Goal: Task Accomplishment & Management: Complete application form

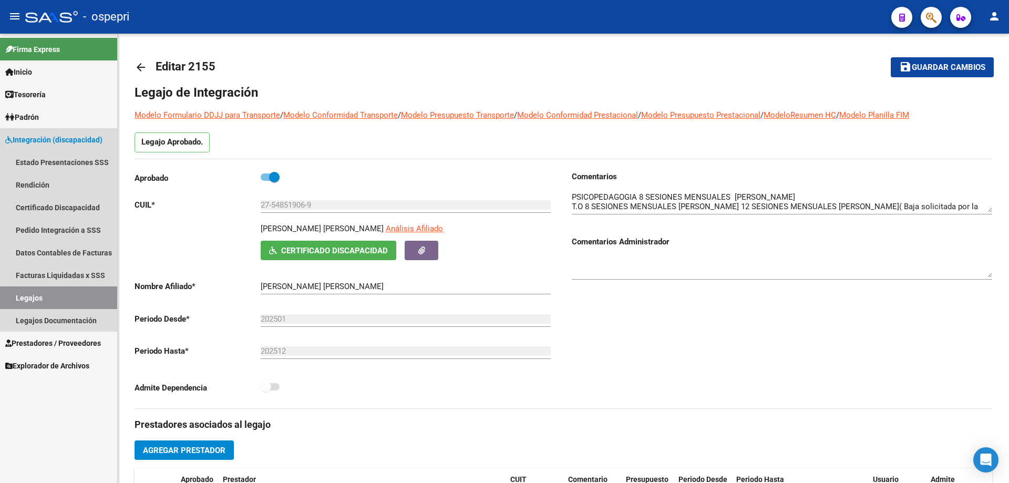
click at [29, 299] on link "Legajos" at bounding box center [58, 297] width 117 height 23
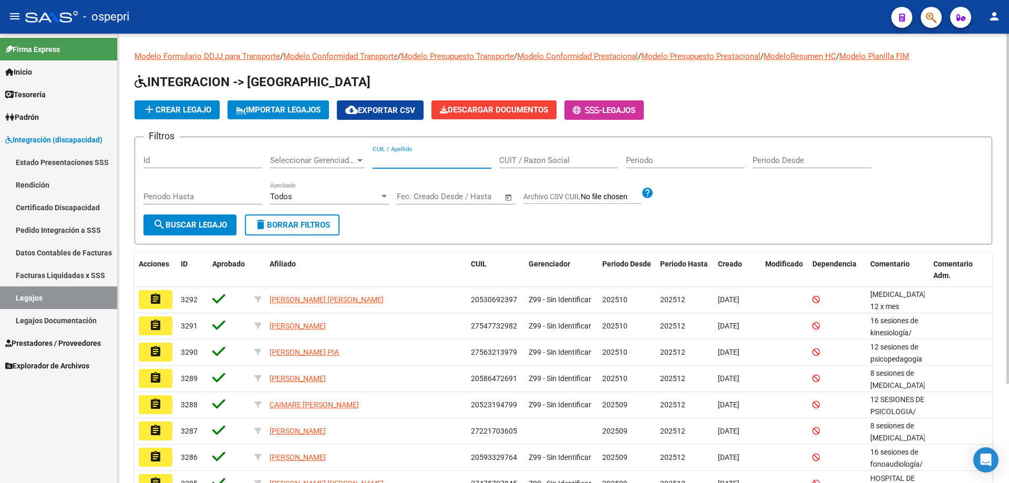
click at [393, 159] on input "CUIL / Apellido" at bounding box center [432, 160] width 119 height 9
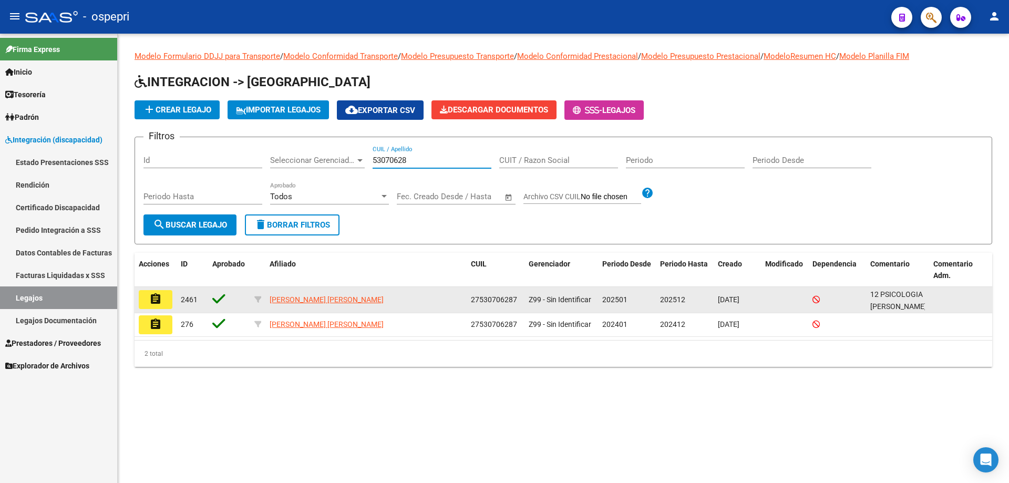
type input "53070628"
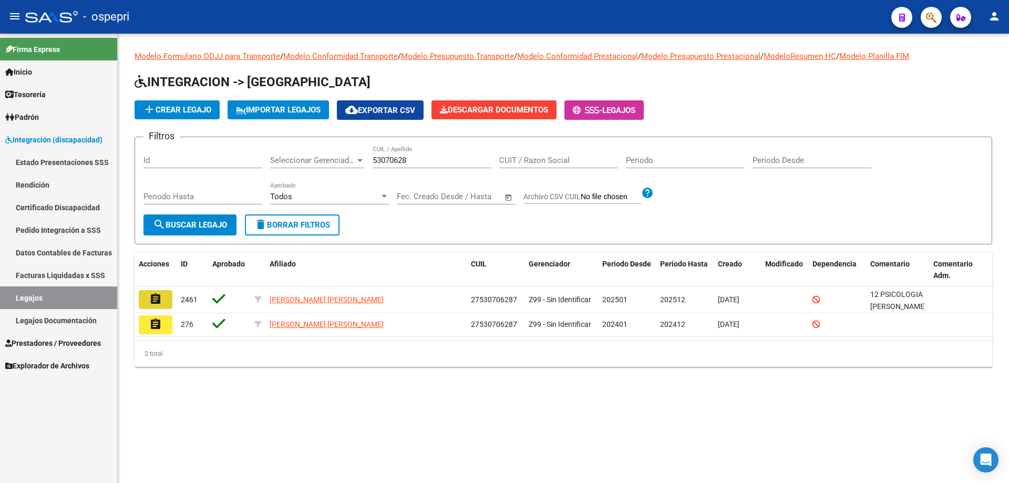
click at [165, 302] on button "assignment" at bounding box center [156, 299] width 34 height 19
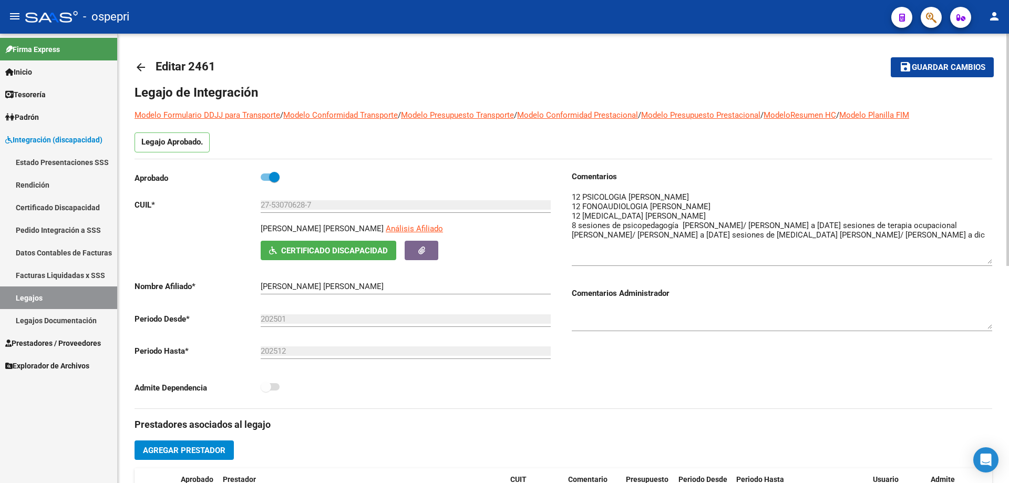
drag, startPoint x: 990, startPoint y: 205, endPoint x: 975, endPoint y: 254, distance: 50.9
click at [988, 256] on textarea at bounding box center [782, 227] width 420 height 73
click at [819, 233] on textarea at bounding box center [782, 227] width 420 height 72
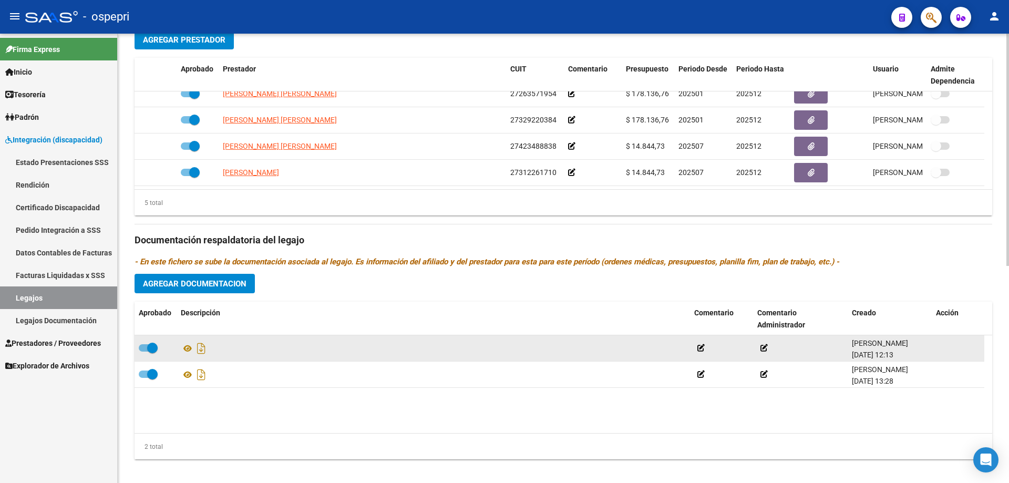
scroll to position [420, 0]
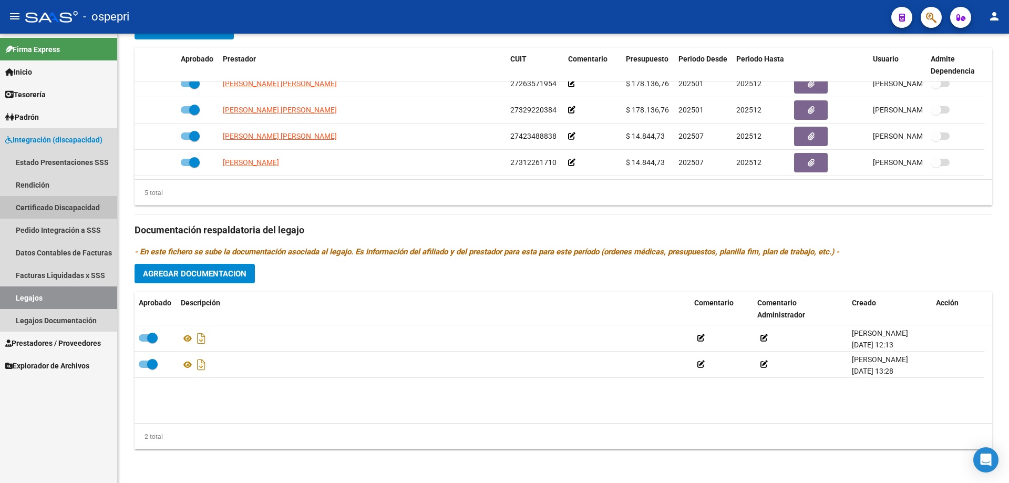
click at [60, 204] on link "Certificado Discapacidad" at bounding box center [58, 207] width 117 height 23
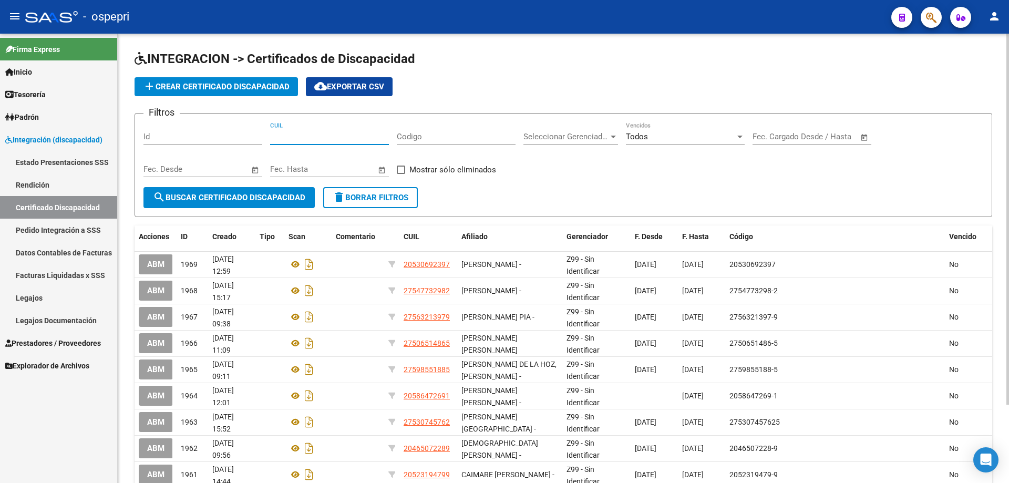
click at [292, 138] on input "CUIL" at bounding box center [329, 136] width 119 height 9
type input "20-57722981-4"
click at [266, 196] on span "search Buscar Certificado Discapacidad" at bounding box center [229, 197] width 152 height 9
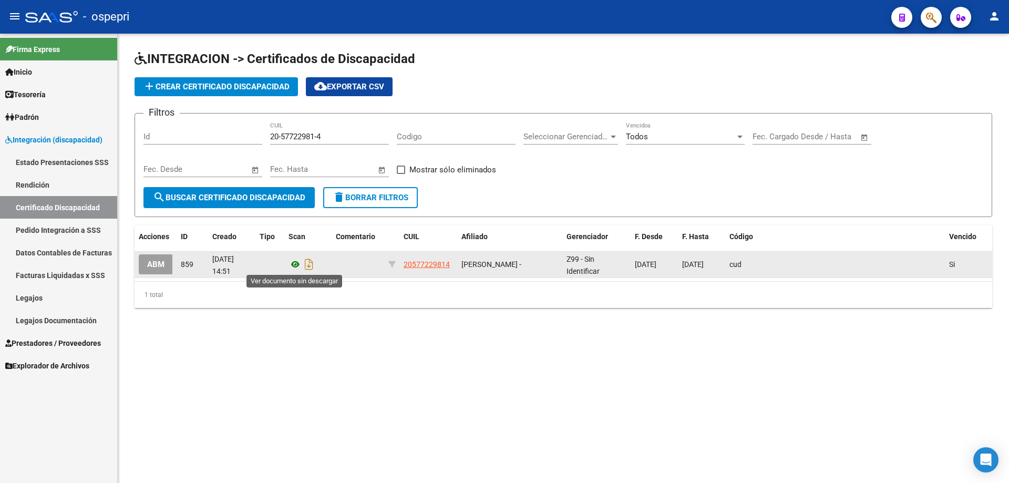
click at [293, 265] on icon at bounding box center [296, 264] width 14 height 13
click at [164, 267] on button "ABM" at bounding box center [156, 263] width 34 height 19
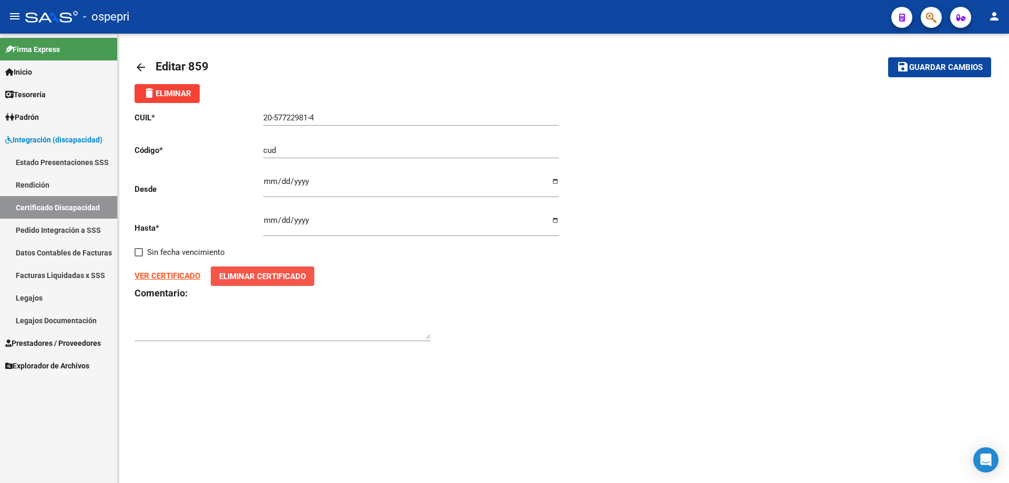
click at [252, 273] on span "Eliminar Certificado" at bounding box center [262, 276] width 87 height 9
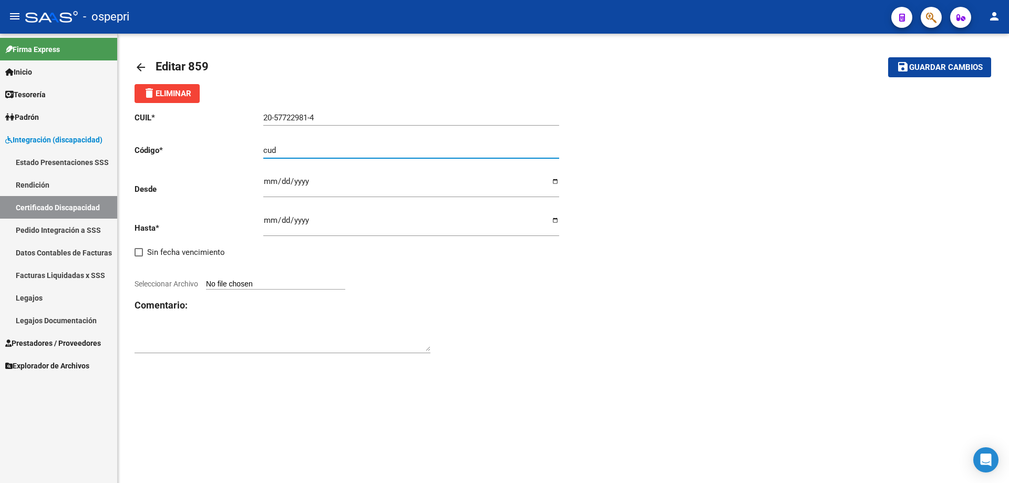
click at [284, 151] on input "cud" at bounding box center [411, 150] width 296 height 9
click at [250, 152] on app-form-text-field "Código * cud Ingresar el Codigo" at bounding box center [347, 150] width 425 height 9
type input "20577229814"
click at [305, 226] on input "[DATE]" at bounding box center [411, 224] width 296 height 17
click at [304, 223] on input "[DATE]" at bounding box center [411, 224] width 296 height 17
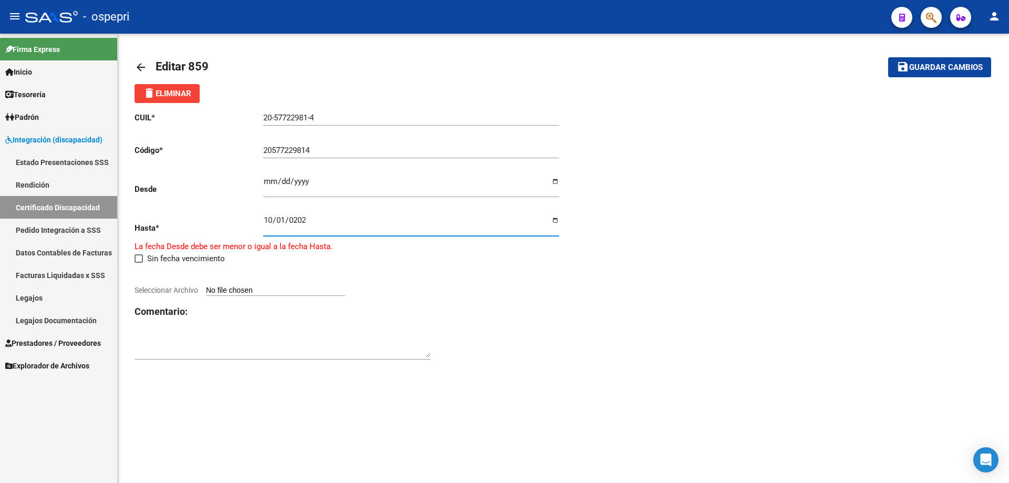
type input "[DATE]"
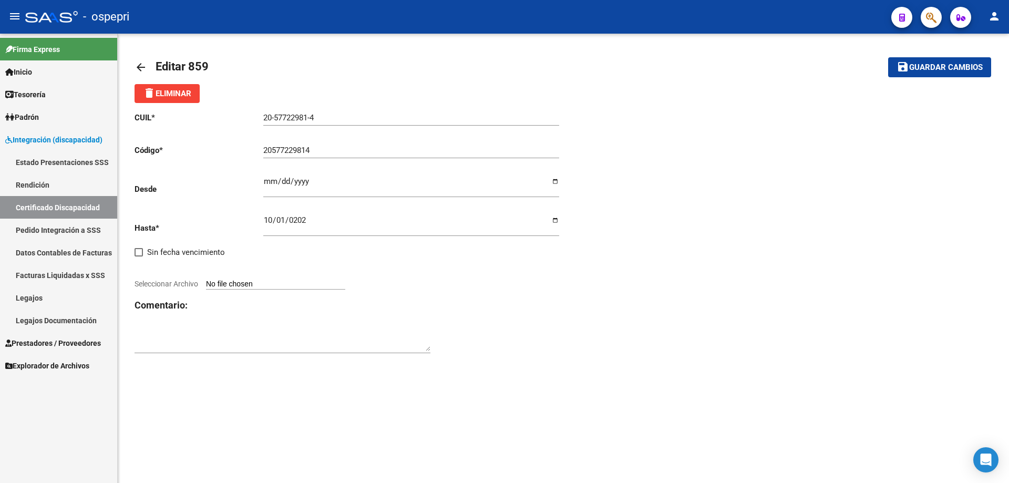
click at [174, 284] on span "Seleccionar Archivo" at bounding box center [167, 284] width 64 height 8
click at [206, 284] on input "Seleccionar Archivo" at bounding box center [275, 285] width 139 height 10
type input "C:\fakepath\Prorroga CUD [PERSON_NAME].pdf"
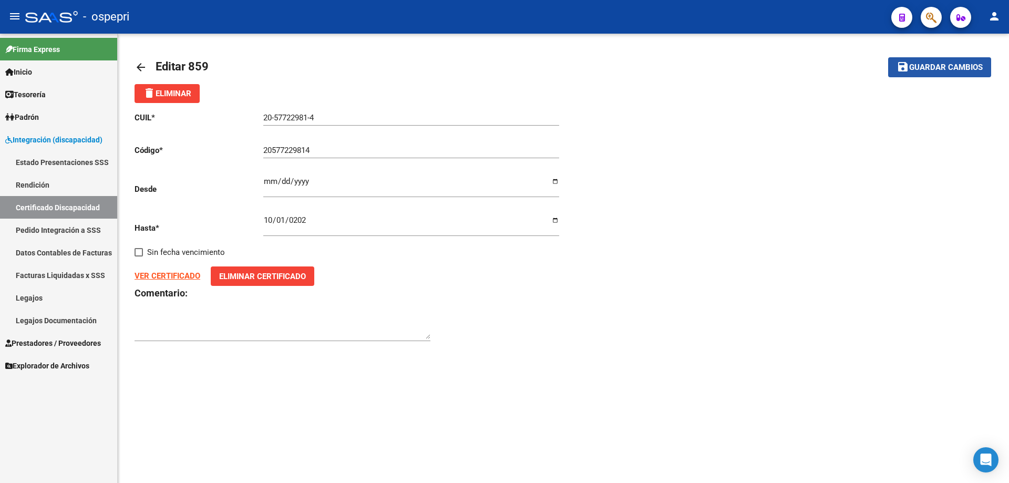
click at [943, 67] on span "Guardar cambios" at bounding box center [946, 67] width 74 height 9
click at [938, 69] on span "Guardar cambios" at bounding box center [946, 67] width 74 height 9
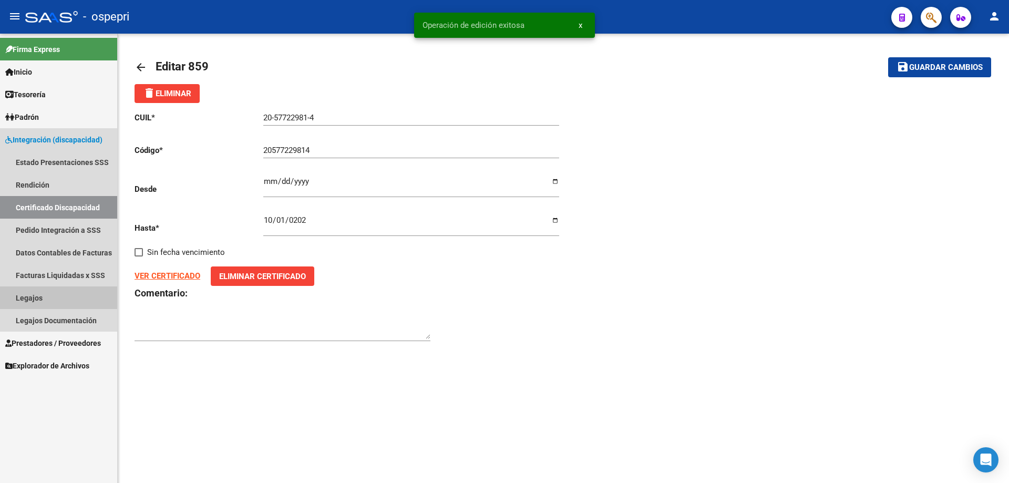
click at [33, 292] on link "Legajos" at bounding box center [58, 297] width 117 height 23
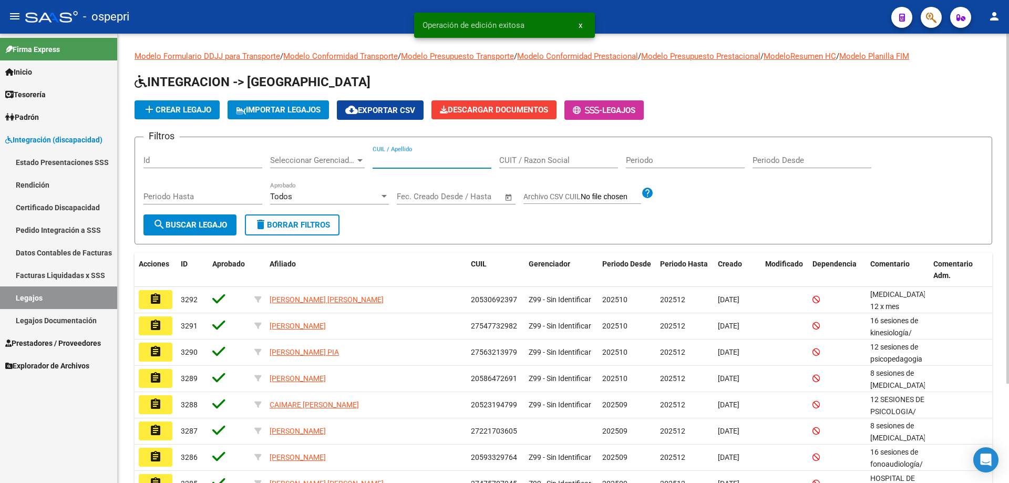
click at [405, 159] on input "CUIL / Apellido" at bounding box center [432, 160] width 119 height 9
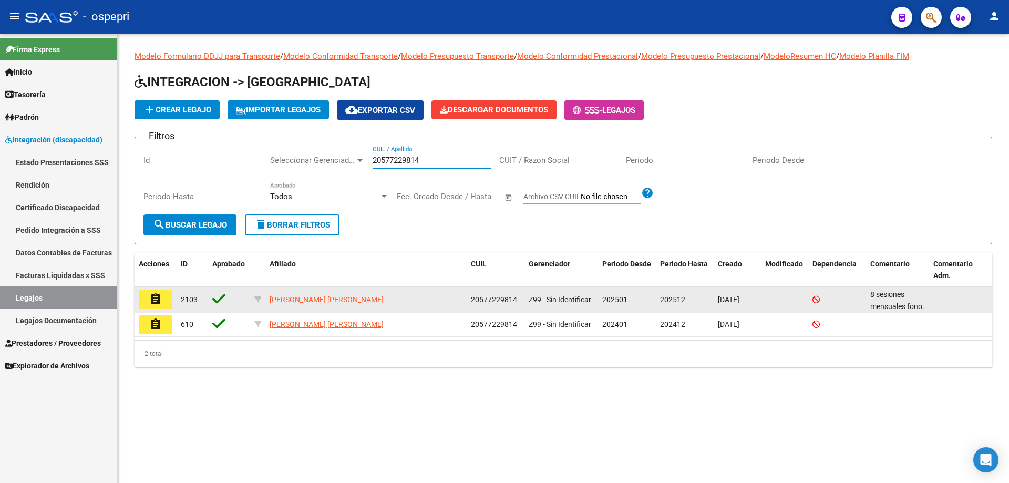
type input "20577229814"
click at [161, 303] on mat-icon "assignment" at bounding box center [155, 299] width 13 height 13
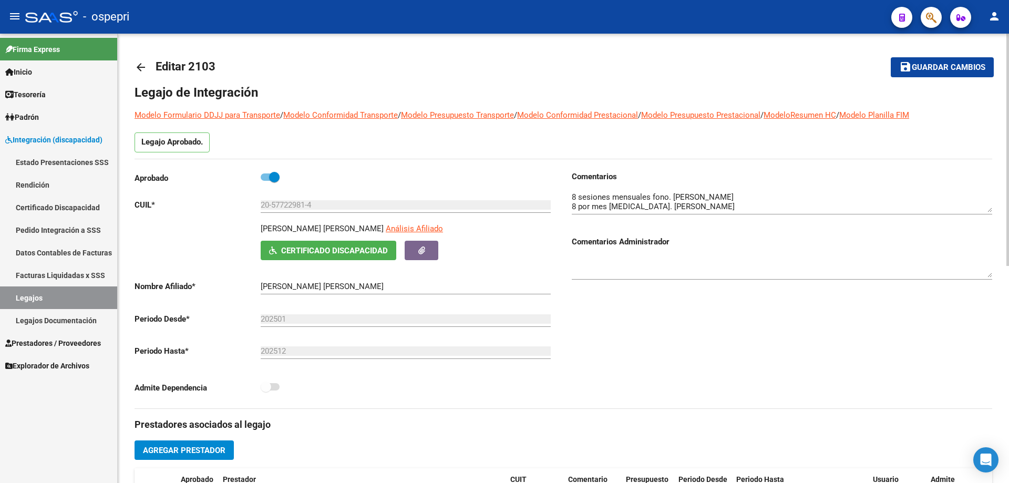
click at [28, 300] on link "Legajos" at bounding box center [58, 297] width 117 height 23
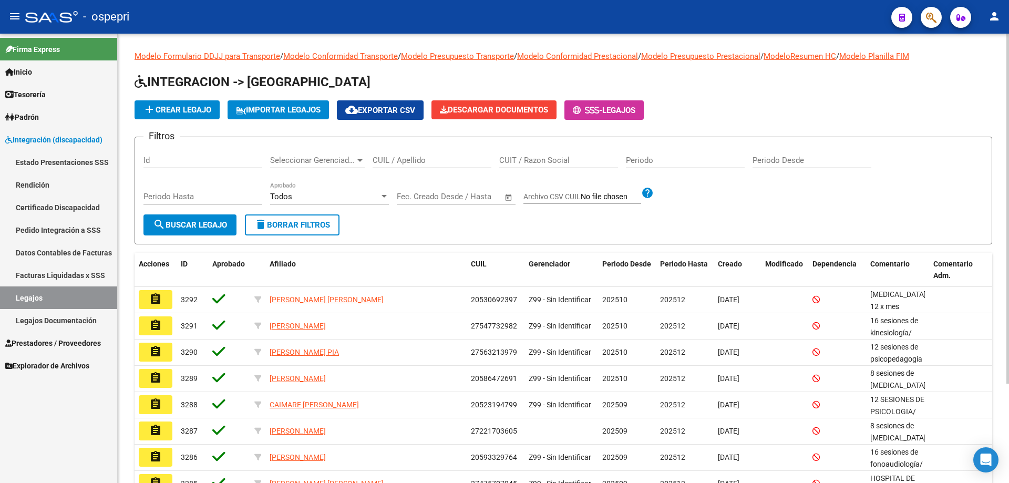
click at [385, 162] on input "CUIL / Apellido" at bounding box center [432, 160] width 119 height 9
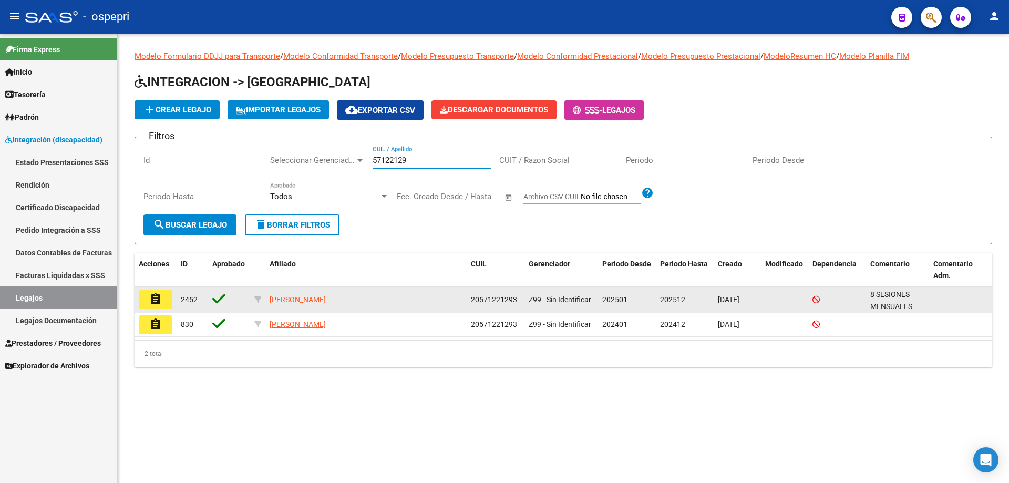
type input "57122129"
click at [160, 300] on mat-icon "assignment" at bounding box center [155, 299] width 13 height 13
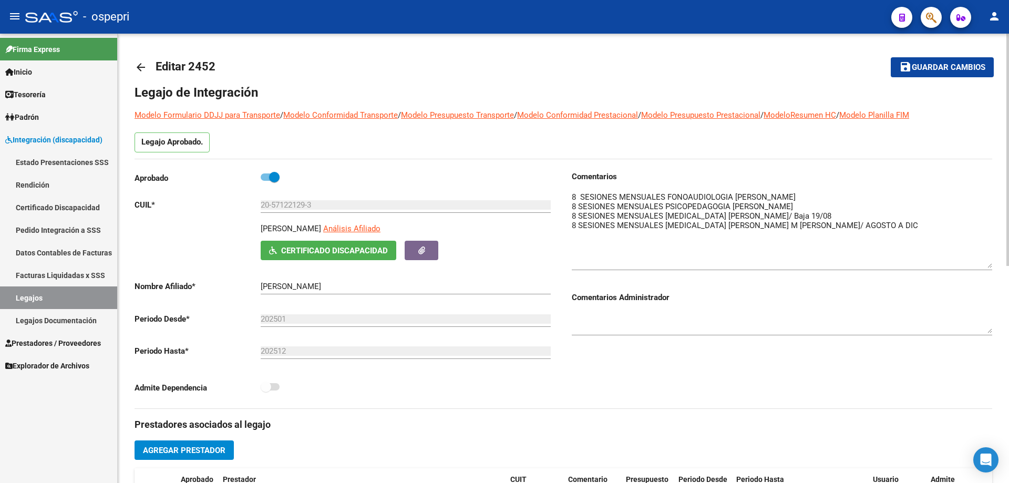
drag, startPoint x: 985, startPoint y: 205, endPoint x: 993, endPoint y: 260, distance: 55.7
click at [996, 261] on div "arrow_back Editar 2452 save Guardar cambios Legajo de Integración Modelo Formul…" at bounding box center [563, 469] width 891 height 870
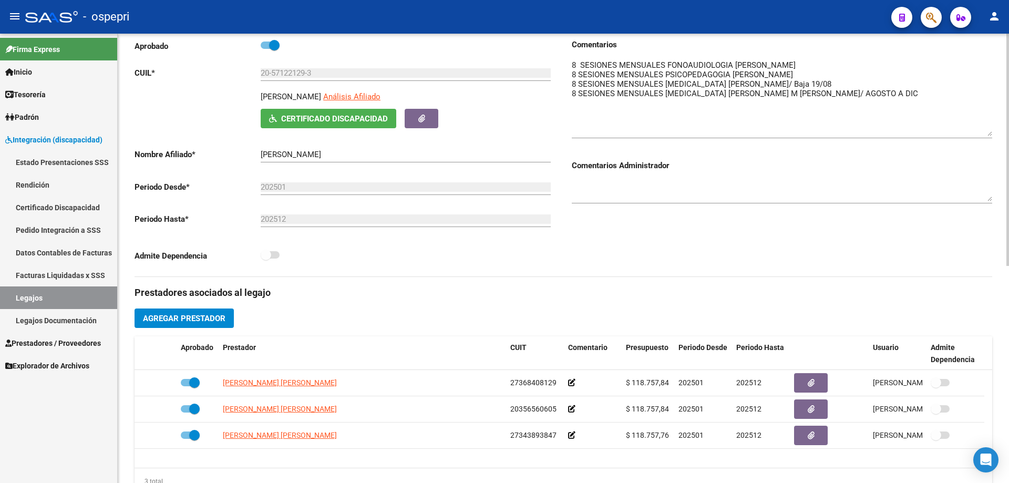
scroll to position [158, 0]
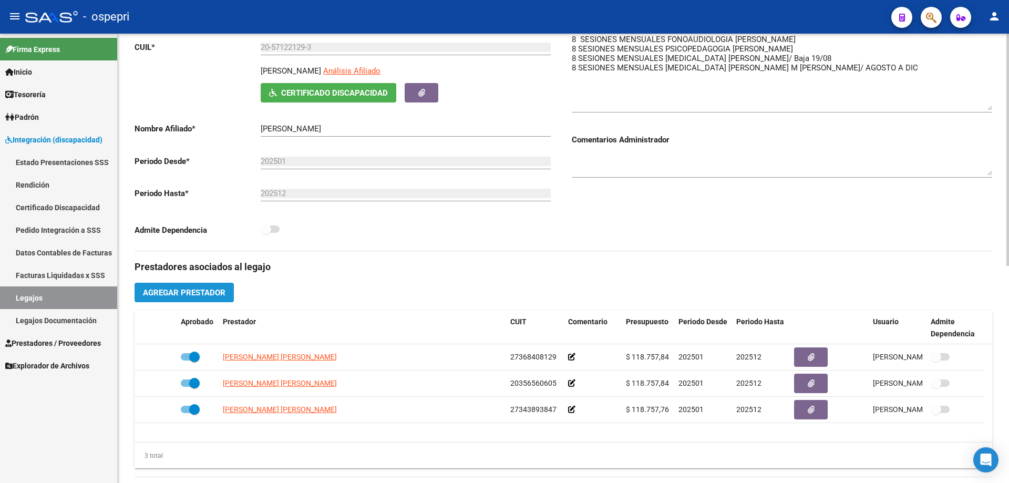
click at [203, 289] on span "Agregar Prestador" at bounding box center [184, 292] width 83 height 9
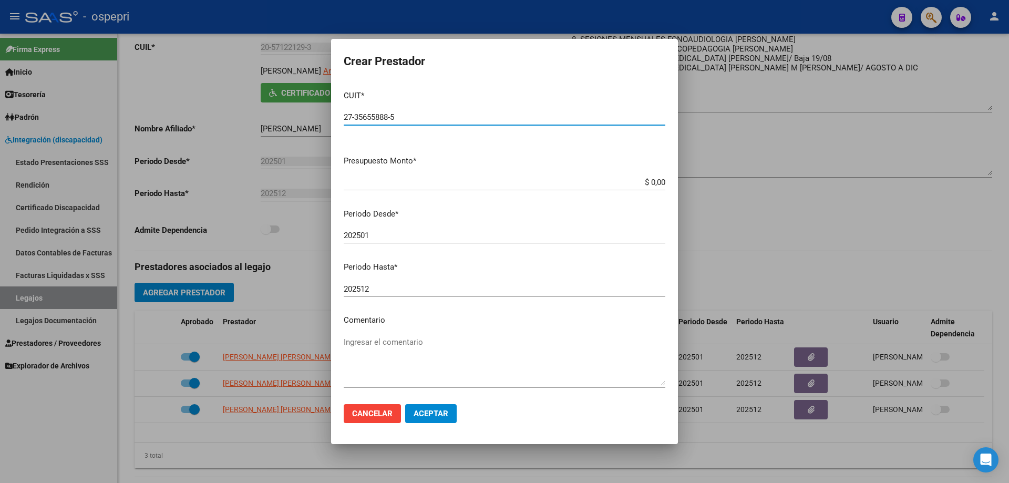
type input "27-35655888-5"
click at [655, 183] on app-form-text-field "Presupuesto Monto * $ 0,00 Ingresar el monto" at bounding box center [509, 171] width 330 height 33
click at [658, 181] on app-form-text-field "Presupuesto Monto * $ 0,00 Ingresar el monto" at bounding box center [509, 171] width 330 height 33
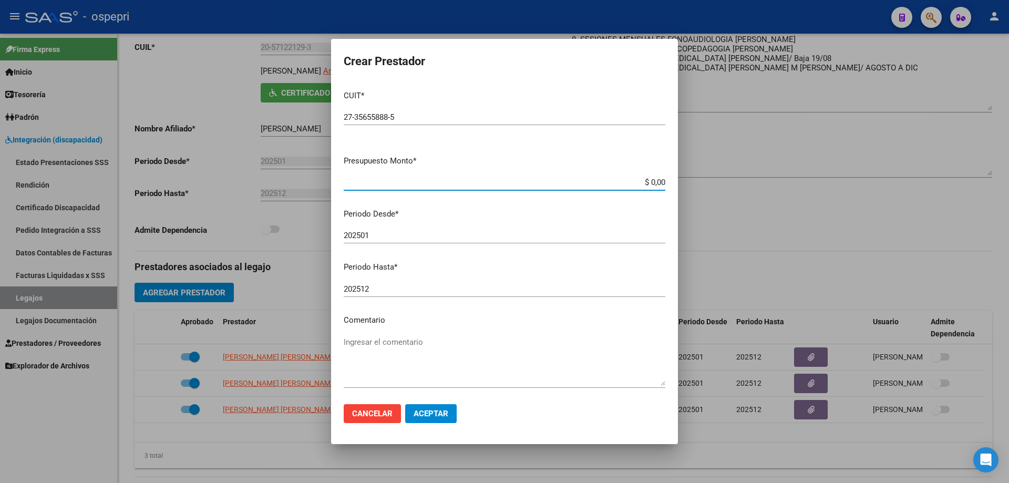
drag, startPoint x: 657, startPoint y: 181, endPoint x: 609, endPoint y: 181, distance: 48.3
click at [609, 181] on input "$ 0,00" at bounding box center [505, 182] width 322 height 9
type input "$ 14.844,72"
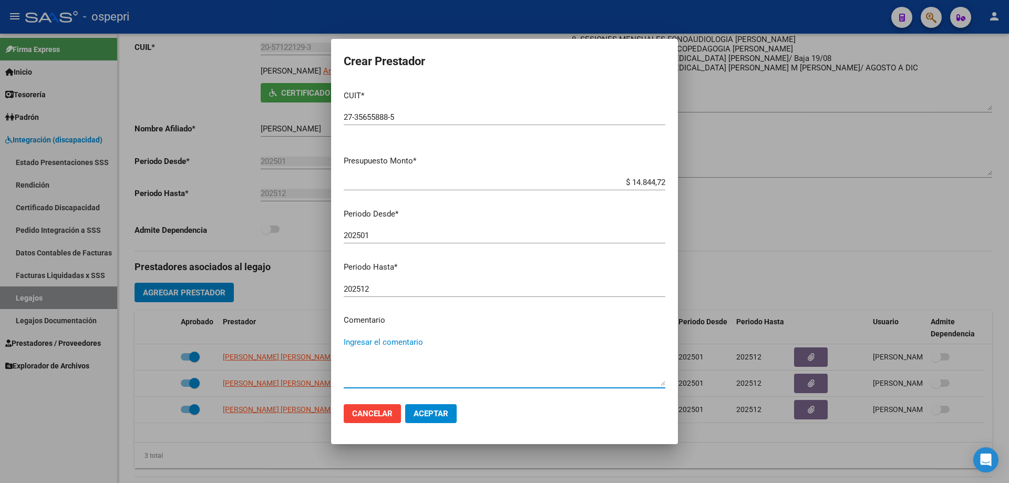
click at [368, 338] on textarea "Ingresar el comentario" at bounding box center [505, 360] width 322 height 49
type textarea "08 x mes"
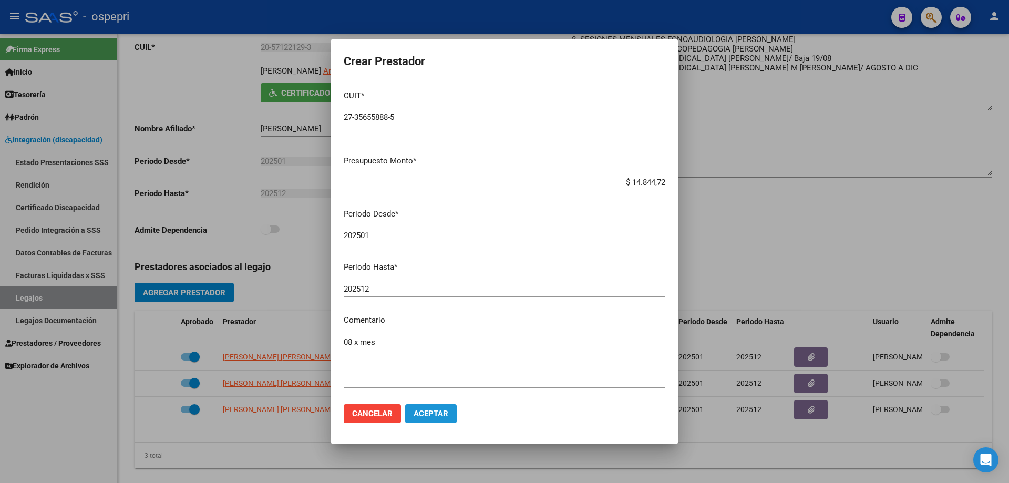
click at [439, 409] on span "Aceptar" at bounding box center [431, 413] width 35 height 9
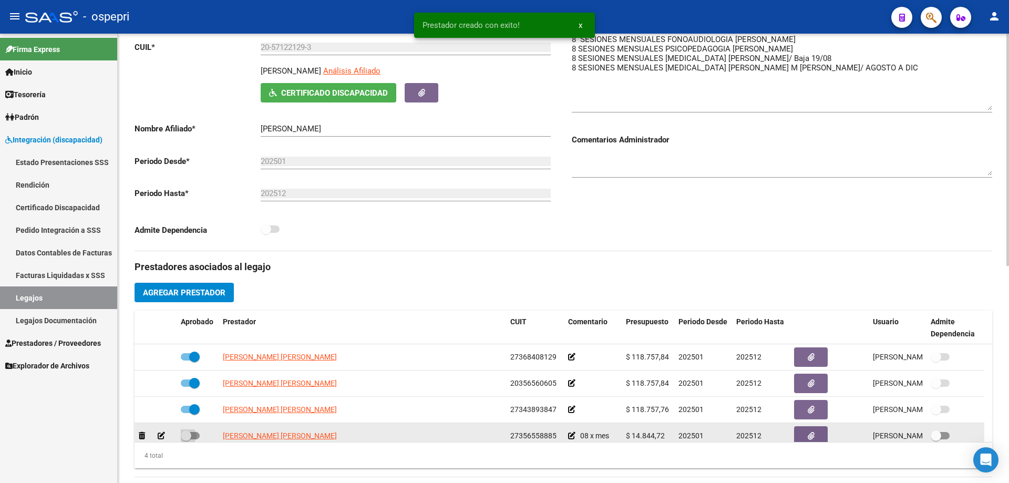
click at [190, 436] on span at bounding box center [186, 435] width 11 height 11
click at [186, 439] on input "checkbox" at bounding box center [186, 439] width 1 height 1
checkbox input "true"
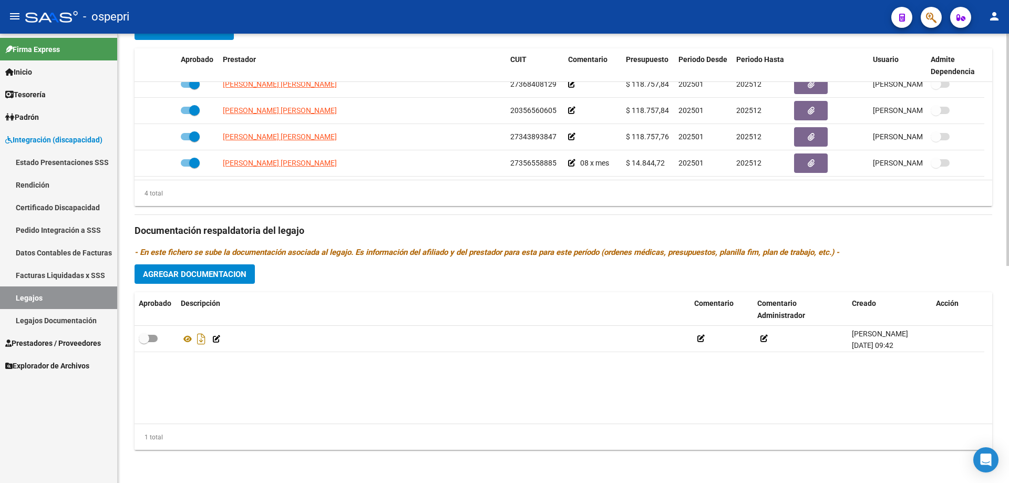
scroll to position [420, 0]
click at [204, 272] on span "Agregar Documentacion" at bounding box center [195, 273] width 104 height 9
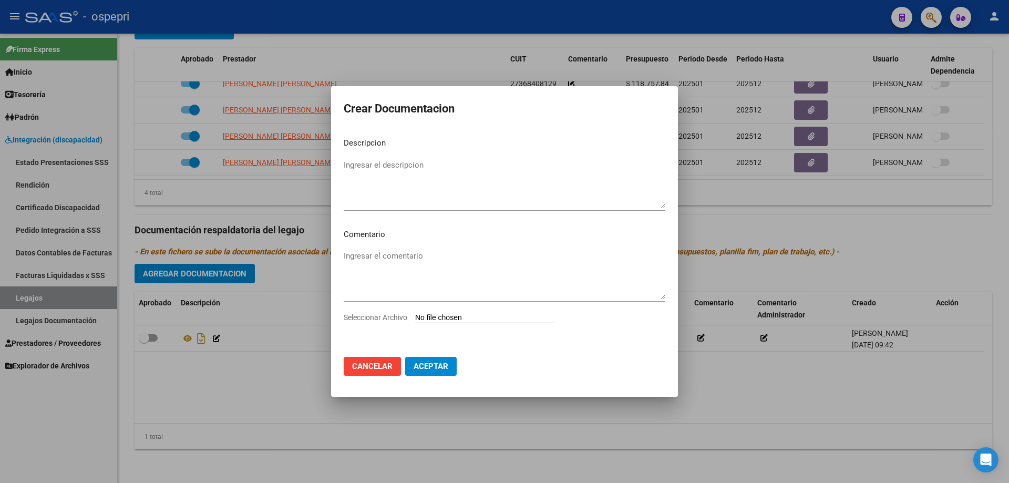
click at [382, 317] on span "Seleccionar Archivo" at bounding box center [376, 317] width 64 height 8
click at [415, 317] on input "Seleccionar Archivo" at bounding box center [484, 318] width 139 height 10
type input "C:\fakepath\20571221293.pdf"
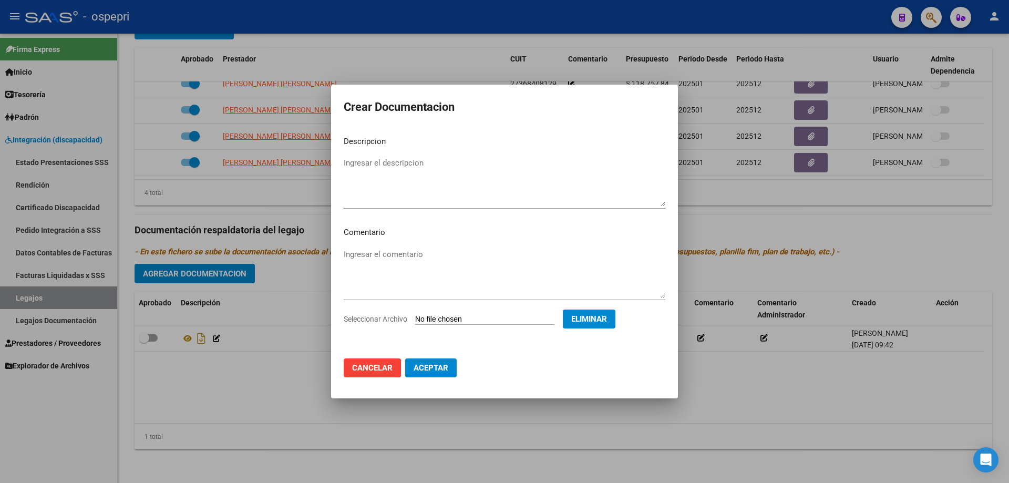
click at [428, 366] on span "Aceptar" at bounding box center [431, 367] width 35 height 9
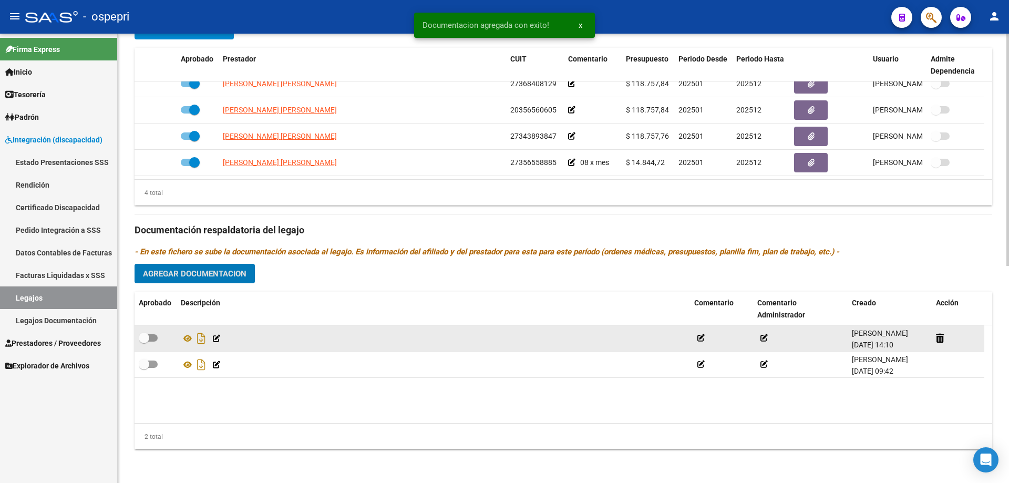
drag, startPoint x: 148, startPoint y: 364, endPoint x: 149, endPoint y: 350, distance: 14.2
click at [149, 364] on span at bounding box center [144, 364] width 11 height 11
click at [144, 368] on input "checkbox" at bounding box center [143, 368] width 1 height 1
checkbox input "true"
click at [147, 339] on span at bounding box center [144, 338] width 11 height 11
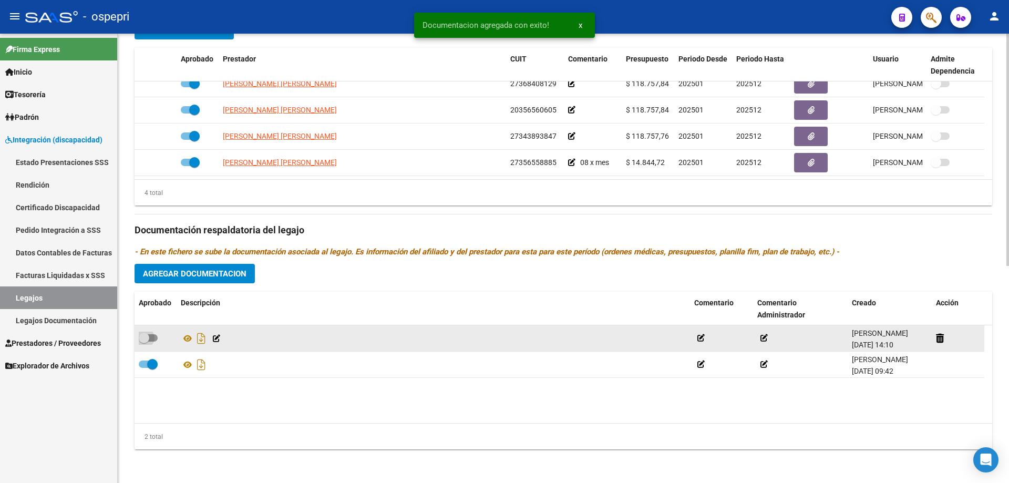
click at [144, 342] on input "checkbox" at bounding box center [143, 342] width 1 height 1
checkbox input "true"
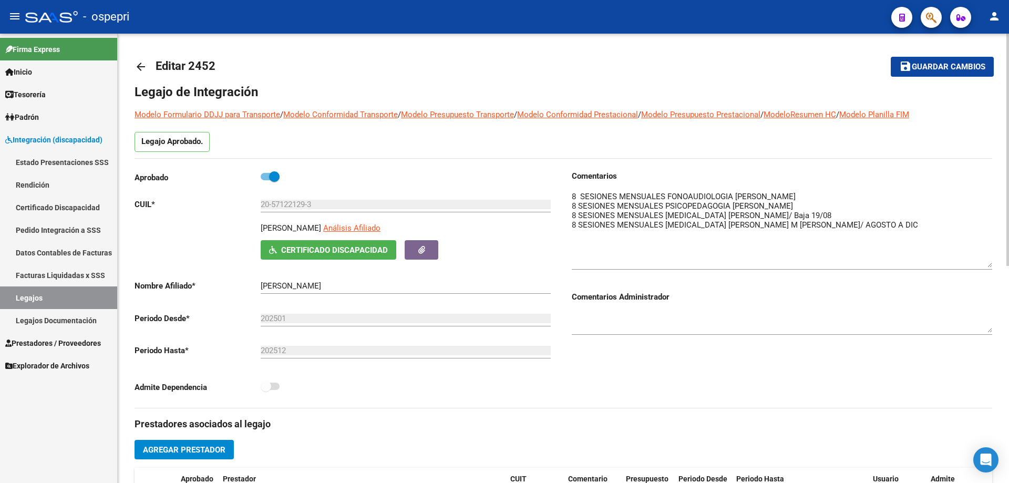
scroll to position [0, 0]
click at [940, 69] on span "Guardar cambios" at bounding box center [949, 67] width 74 height 9
click at [955, 66] on span "Guardar cambios" at bounding box center [949, 67] width 74 height 9
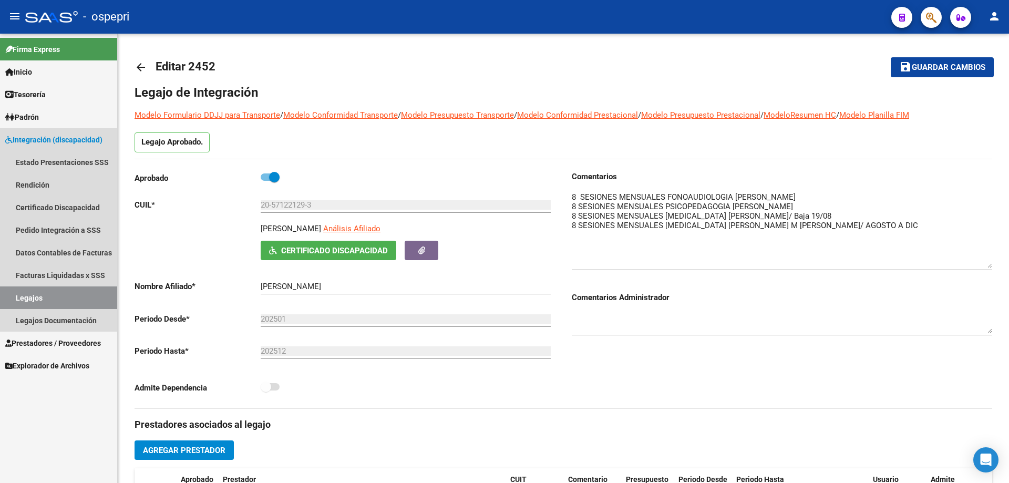
click at [33, 295] on link "Legajos" at bounding box center [58, 297] width 117 height 23
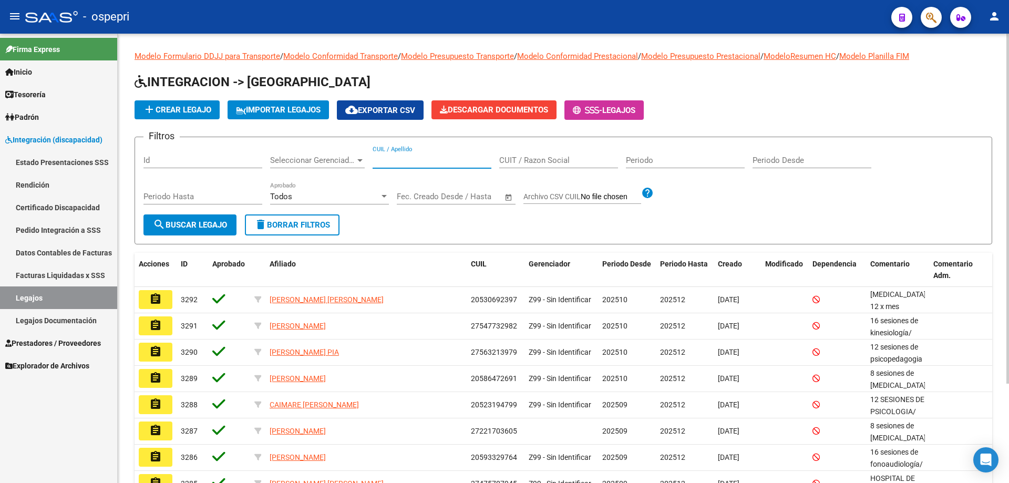
click at [395, 157] on input "CUIL / Apellido" at bounding box center [432, 160] width 119 height 9
paste input "55158530"
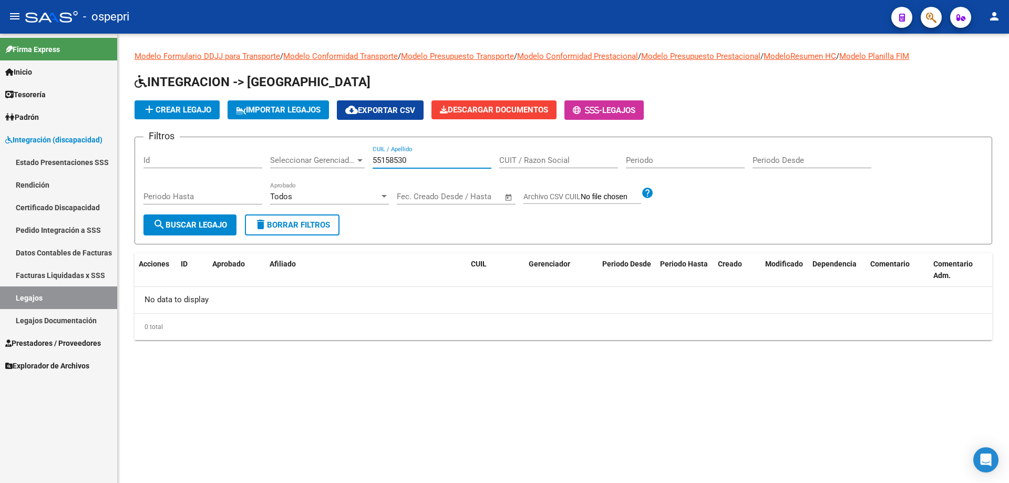
type input "55158530"
click at [208, 223] on span "search Buscar Legajo" at bounding box center [190, 224] width 74 height 9
